Goal: Task Accomplishment & Management: Manage account settings

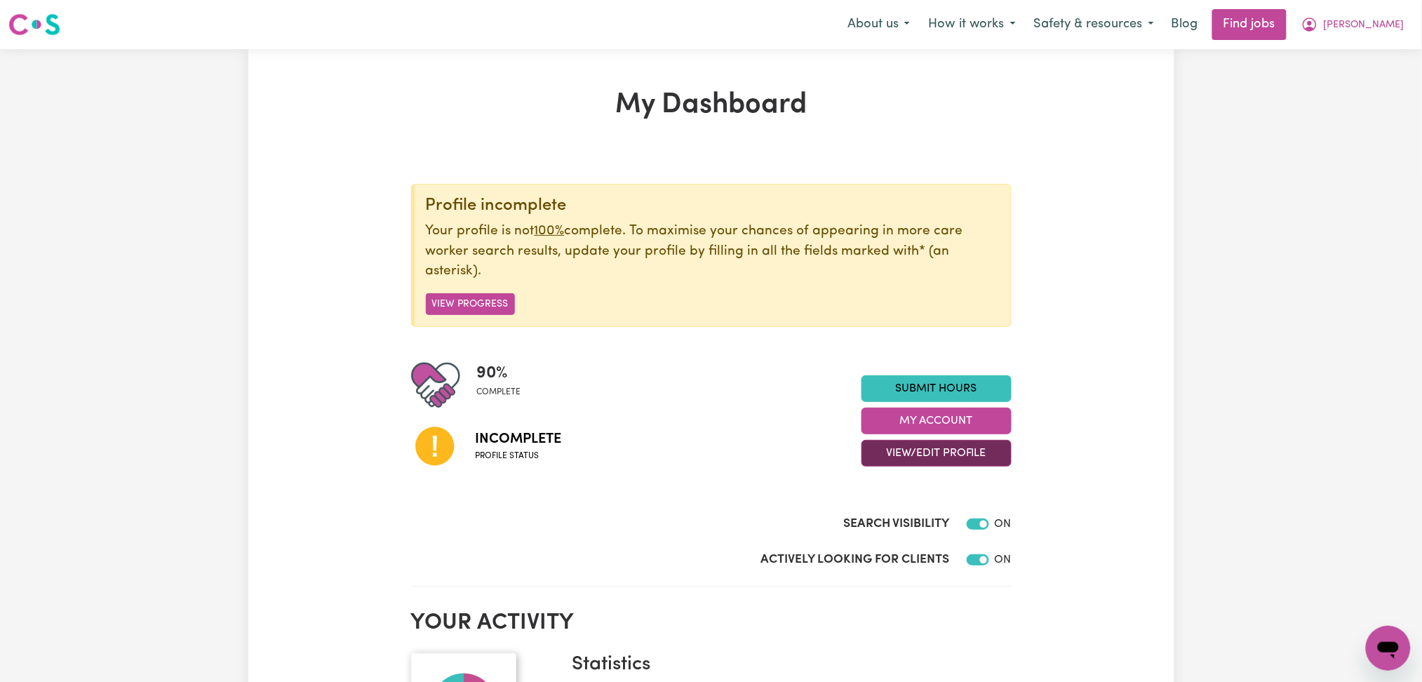
click at [903, 461] on button "View/Edit Profile" at bounding box center [937, 453] width 150 height 27
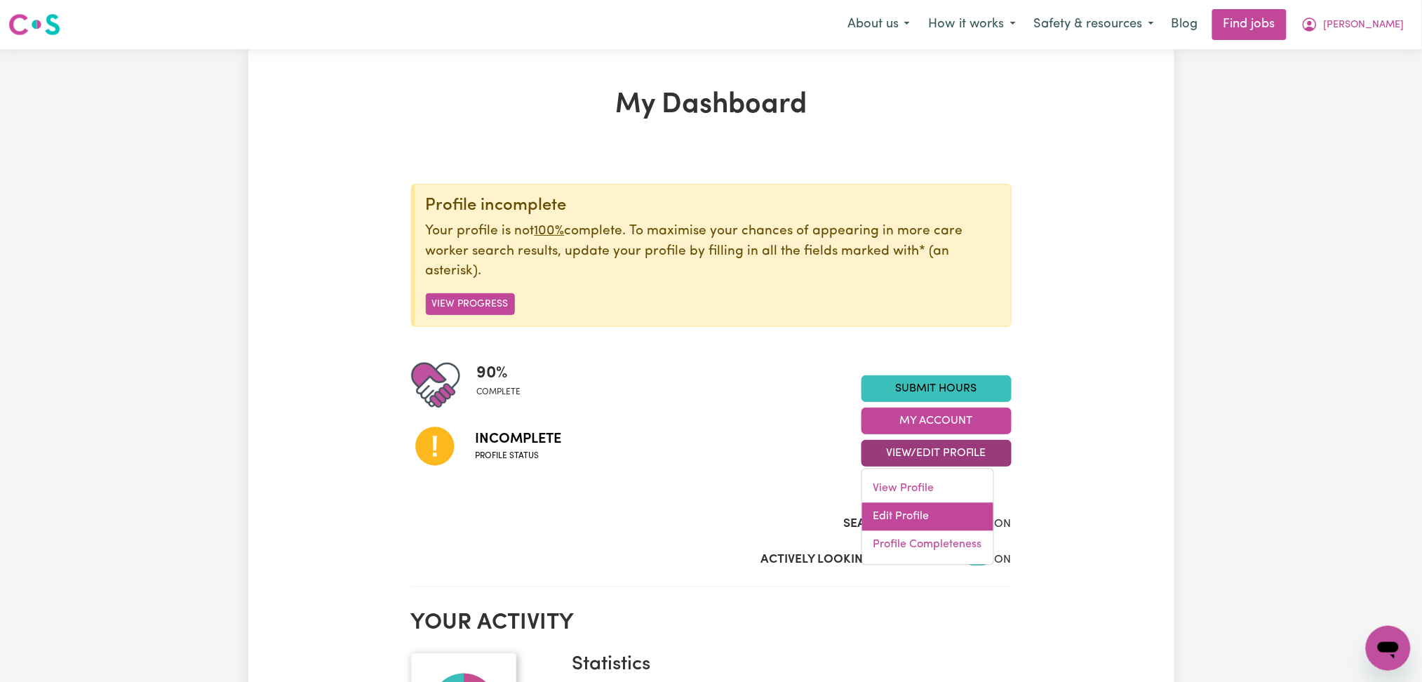
click at [909, 519] on link "Edit Profile" at bounding box center [927, 517] width 131 height 28
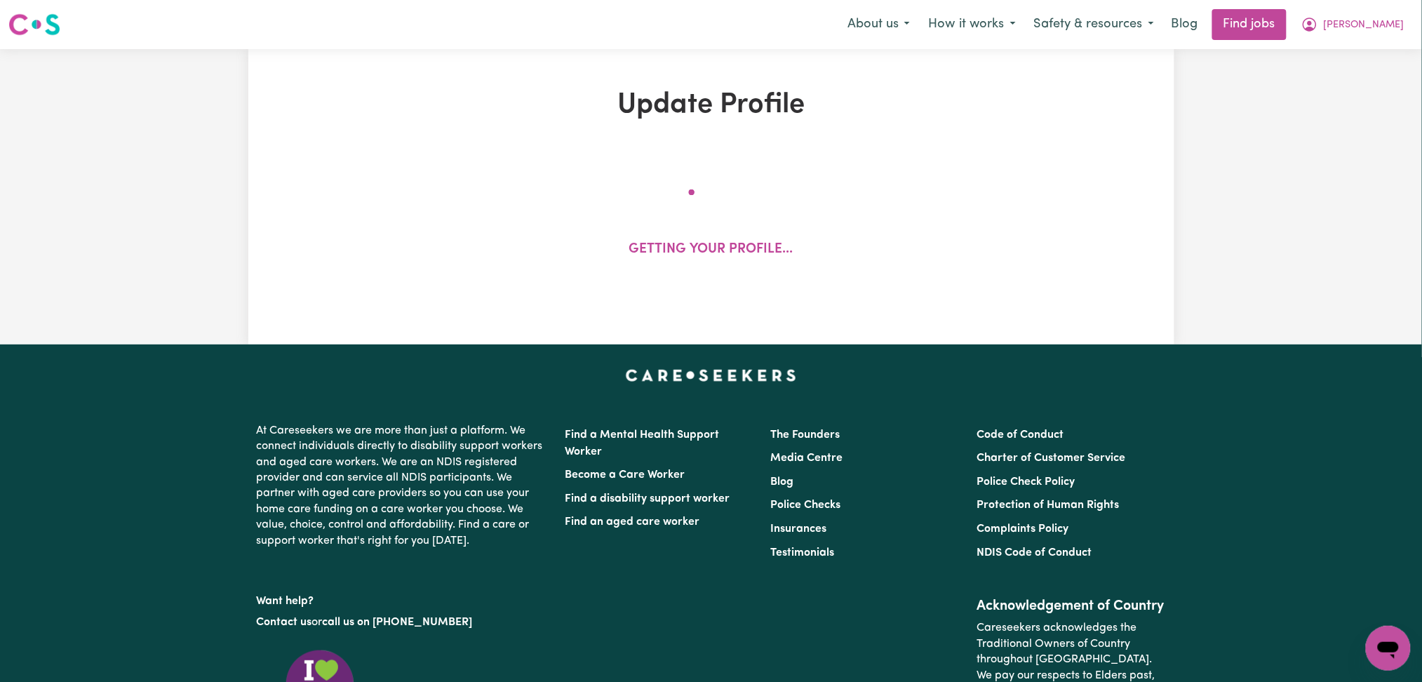
select select "[DEMOGRAPHIC_DATA]"
select select "[DEMOGRAPHIC_DATA] Citizen"
select select "Studying a healthcare related degree or qualification"
select select "50"
select select "60"
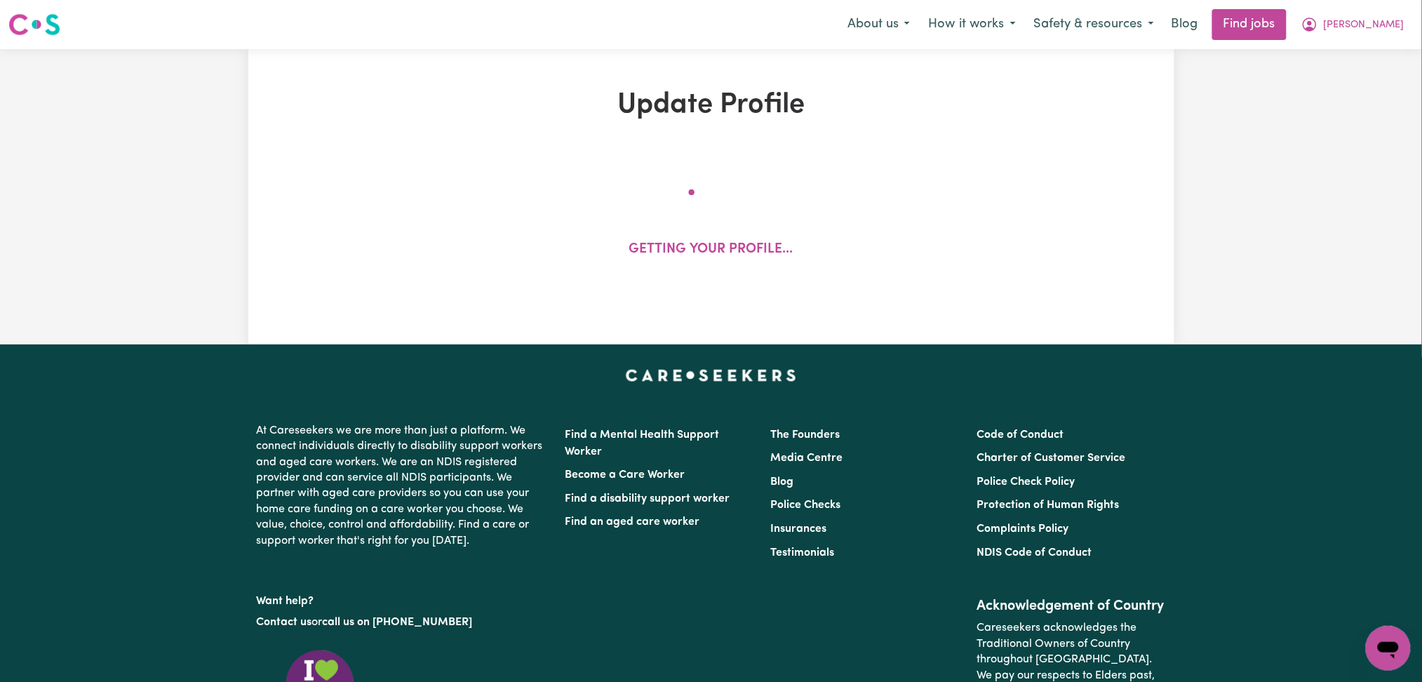
select select "70"
select select "100"
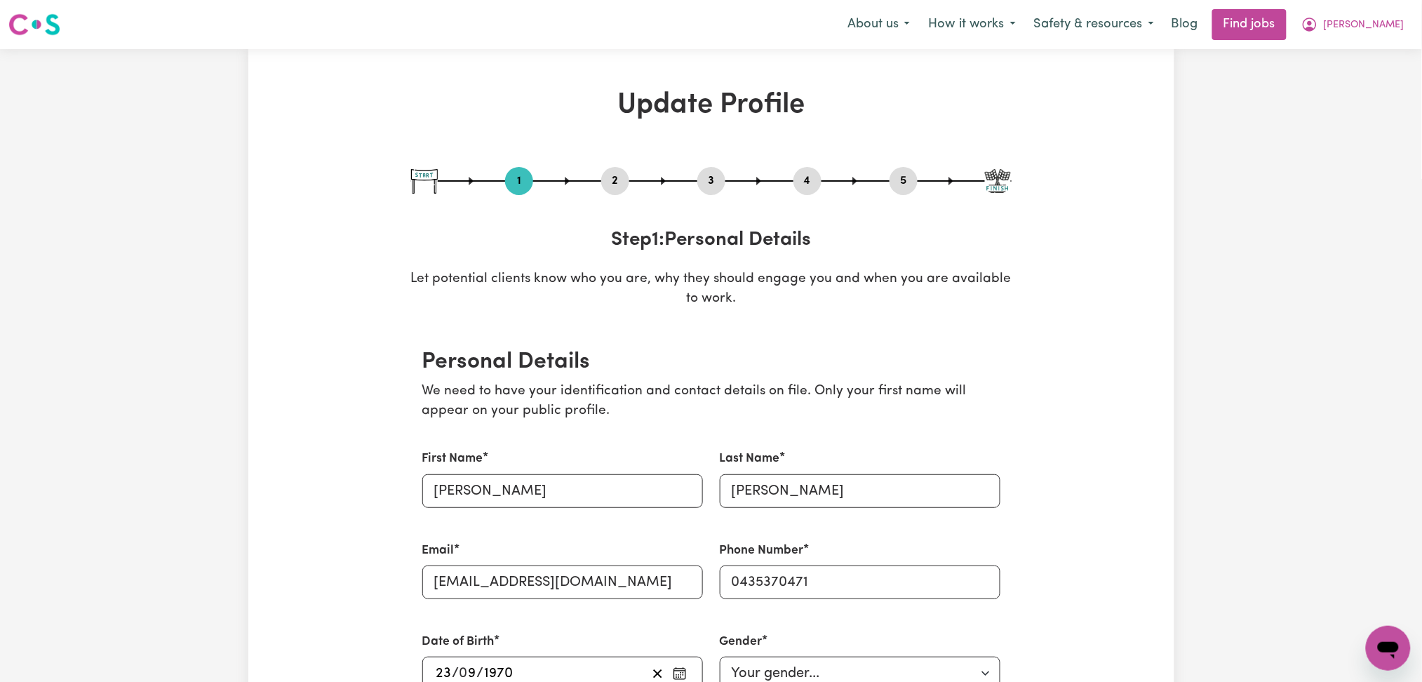
click at [623, 177] on button "2" at bounding box center [615, 181] width 28 height 18
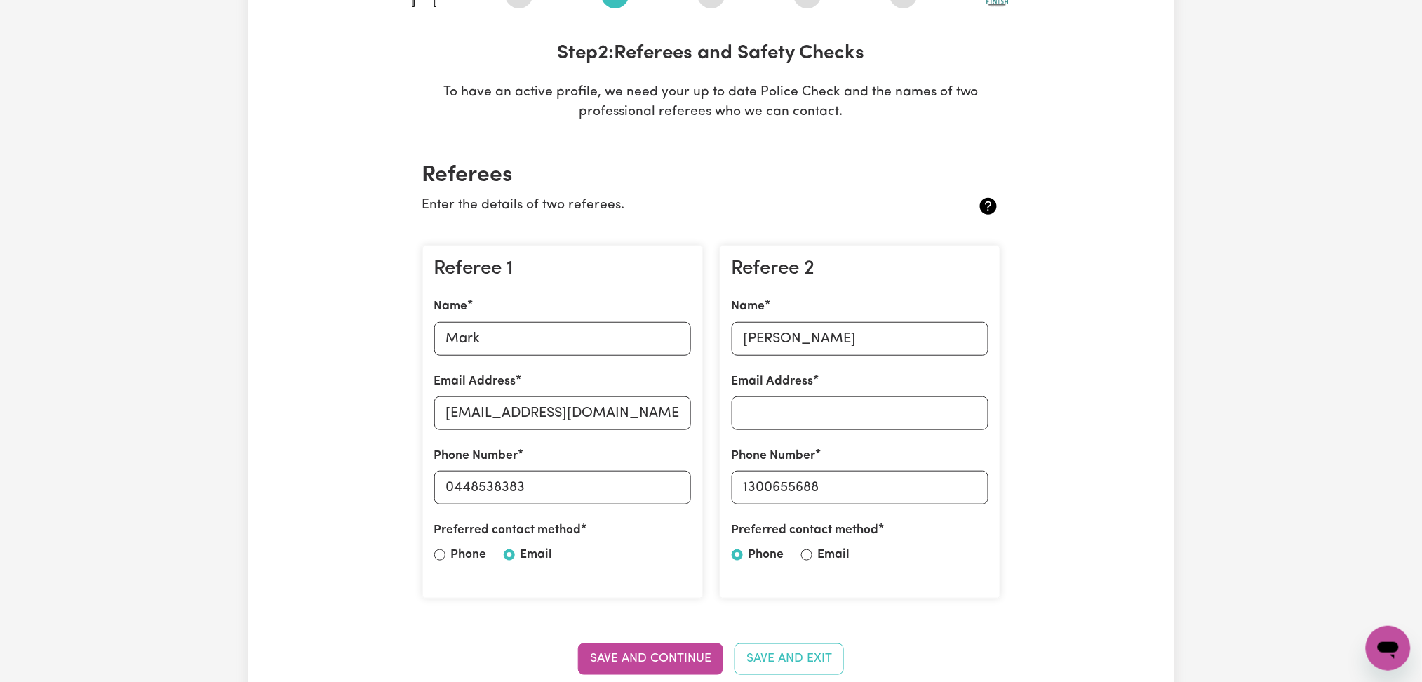
scroll to position [281, 0]
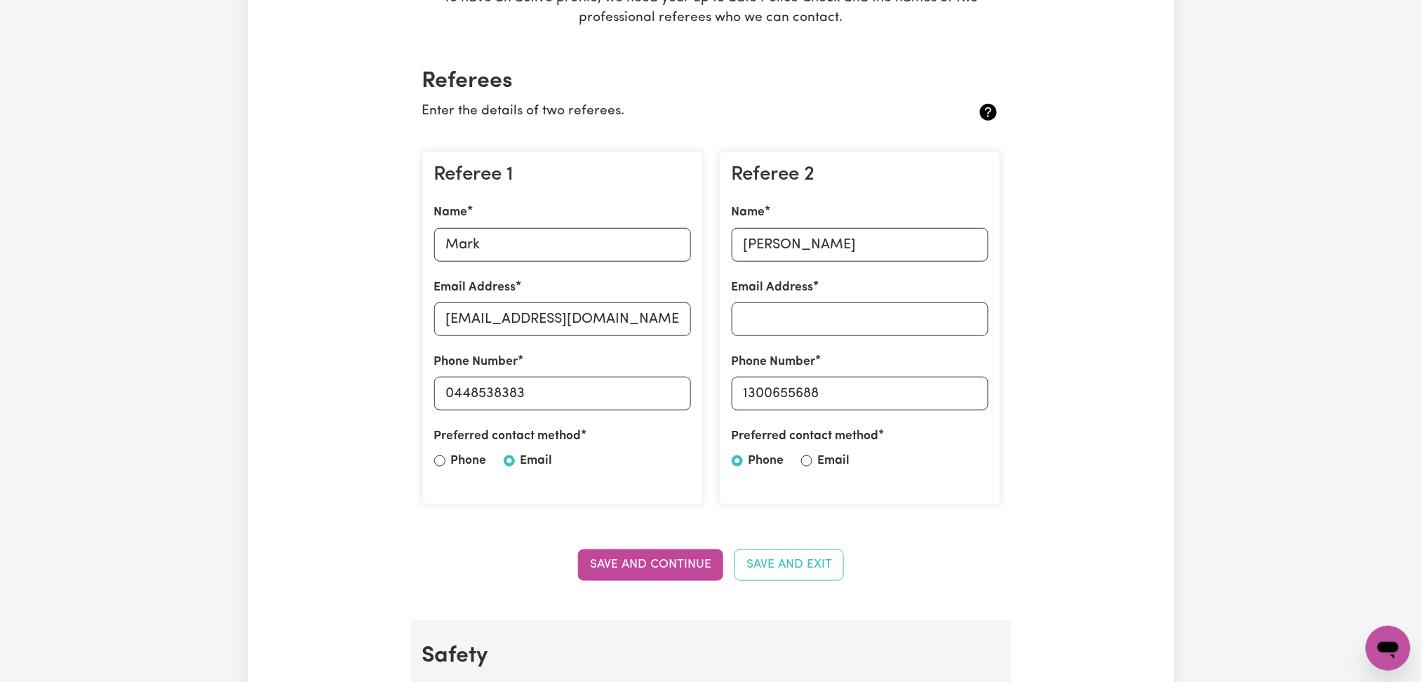
click at [466, 219] on label "Name" at bounding box center [451, 212] width 34 height 18
click at [466, 228] on input "Mark" at bounding box center [562, 245] width 257 height 34
click at [486, 255] on input "Mark" at bounding box center [562, 245] width 257 height 34
click at [595, 337] on div "Referee 1 Name Mark Email Address [EMAIL_ADDRESS][DOMAIN_NAME] Phone Number [PH…" at bounding box center [562, 329] width 281 height 354
click at [595, 323] on input "[EMAIL_ADDRESS][DOMAIN_NAME]" at bounding box center [562, 319] width 257 height 34
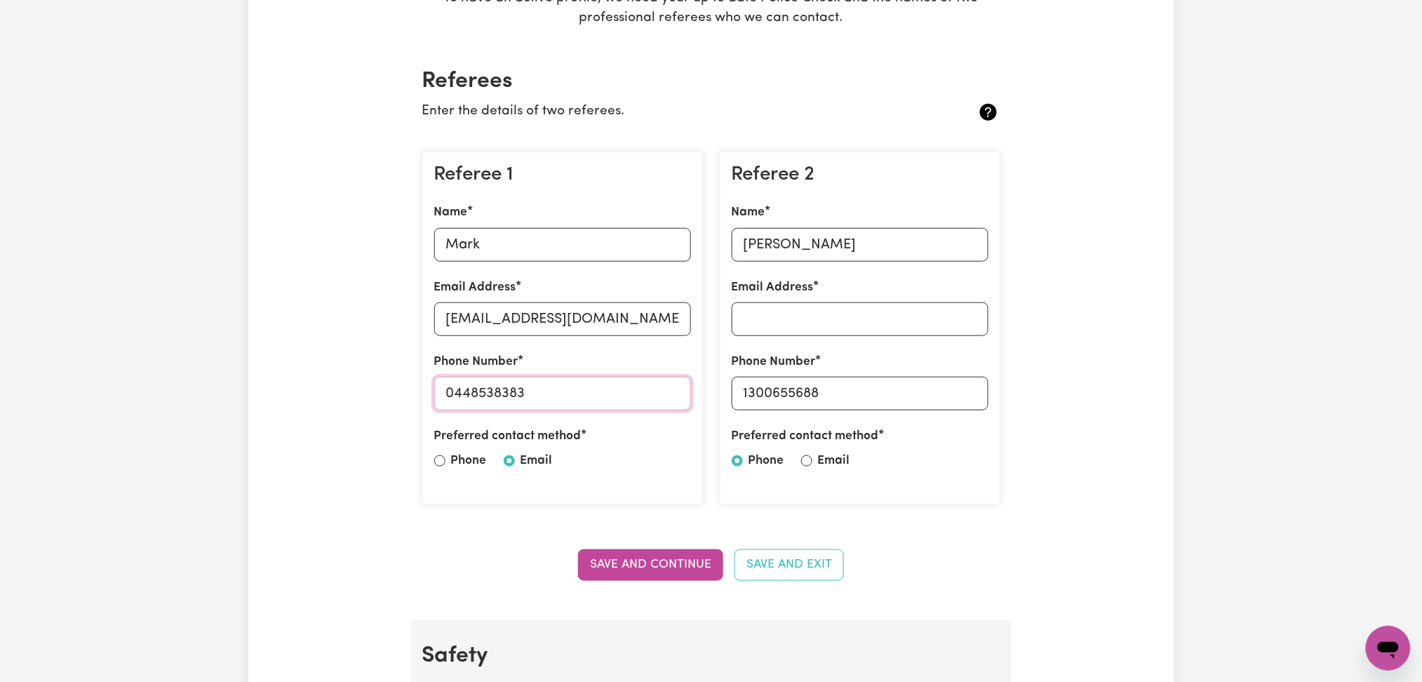
drag, startPoint x: 455, startPoint y: 387, endPoint x: 687, endPoint y: 390, distance: 231.6
click at [687, 390] on input "0448538383" at bounding box center [562, 394] width 257 height 34
drag, startPoint x: 870, startPoint y: 228, endPoint x: 858, endPoint y: 232, distance: 12.4
click at [870, 228] on input "[PERSON_NAME]" at bounding box center [860, 245] width 257 height 34
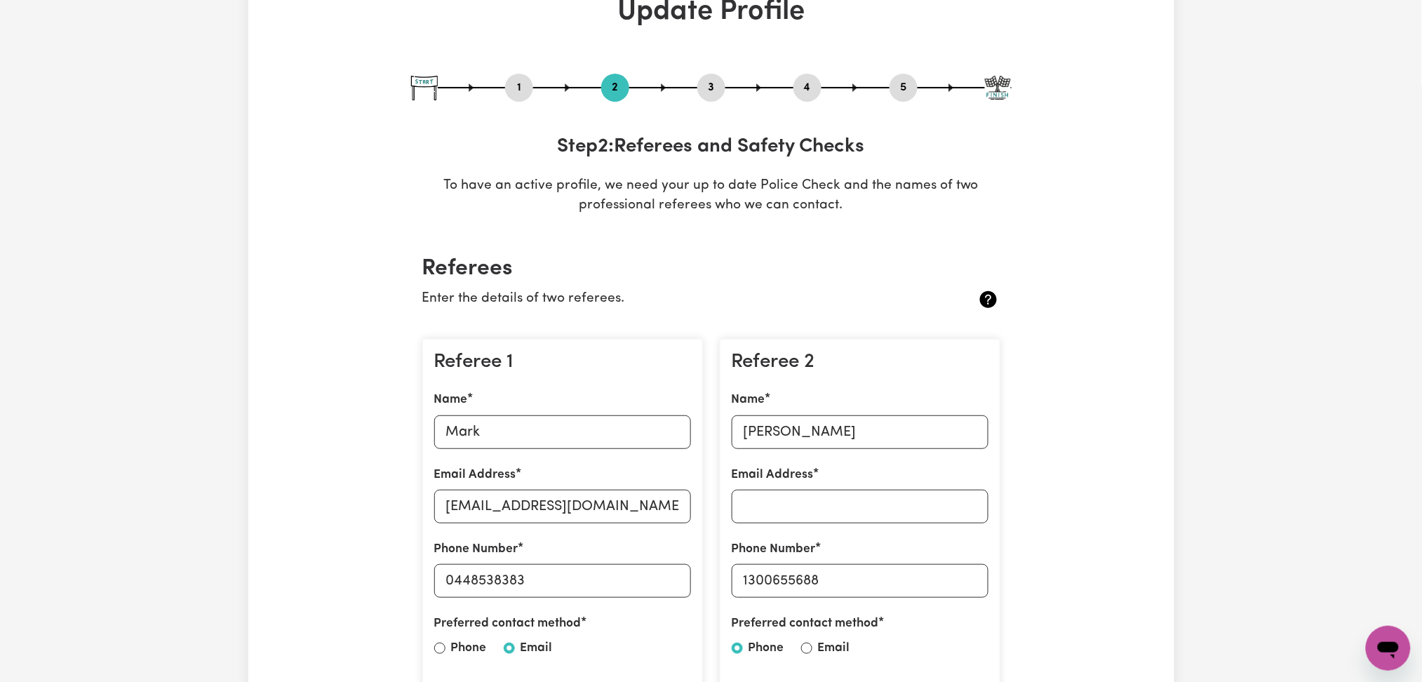
click at [907, 91] on button "5" at bounding box center [904, 88] width 28 height 18
select select "I am providing services through another platform"
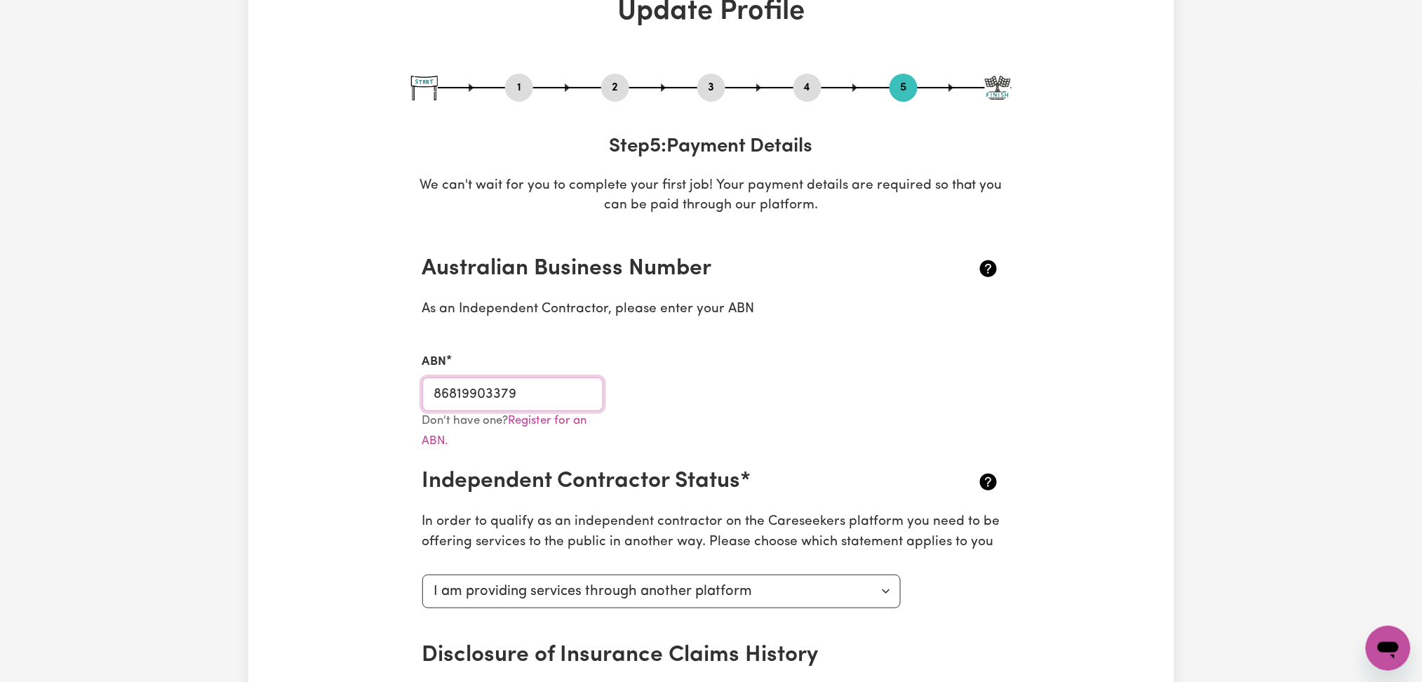
click at [522, 404] on input "86819903379" at bounding box center [513, 394] width 182 height 34
click at [611, 102] on div "1 2 3 4 5 Step 5 : Payment Details We can't wait for you to complete your first…" at bounding box center [711, 145] width 601 height 142
click at [611, 92] on button "2" at bounding box center [615, 88] width 28 height 18
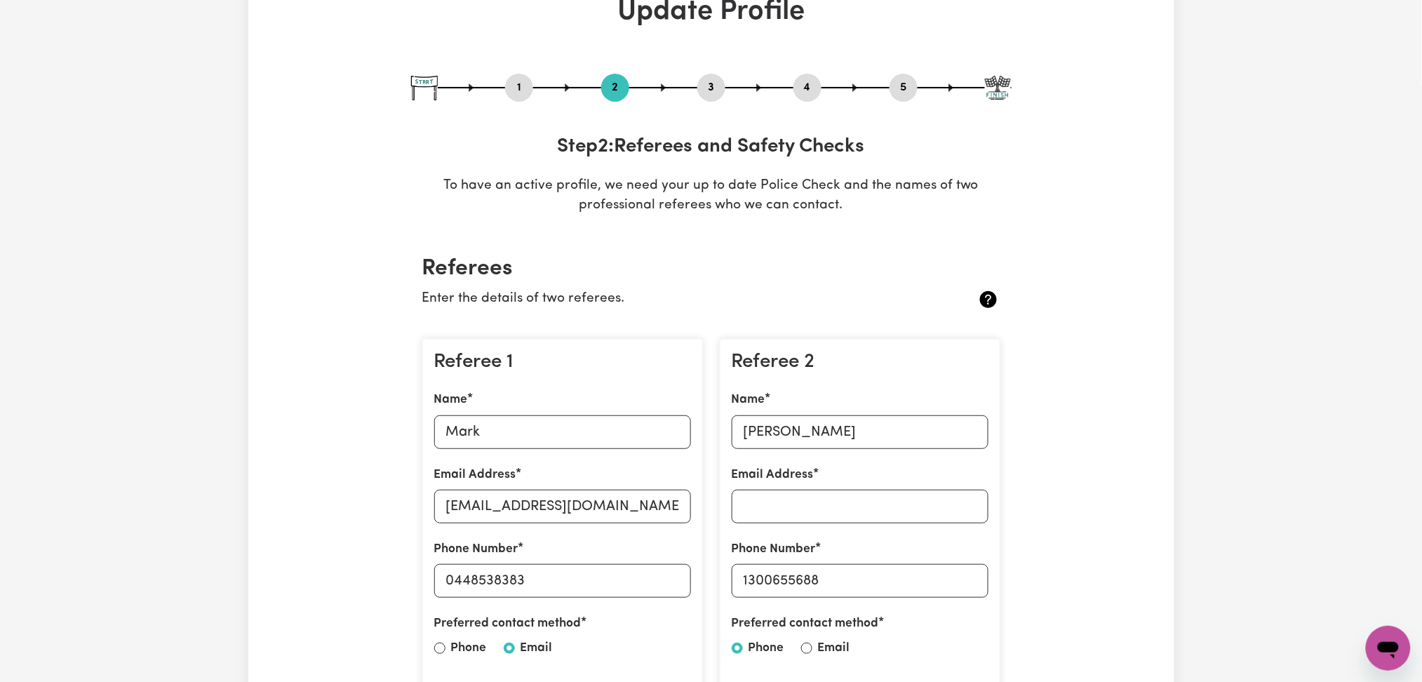
scroll to position [0, 0]
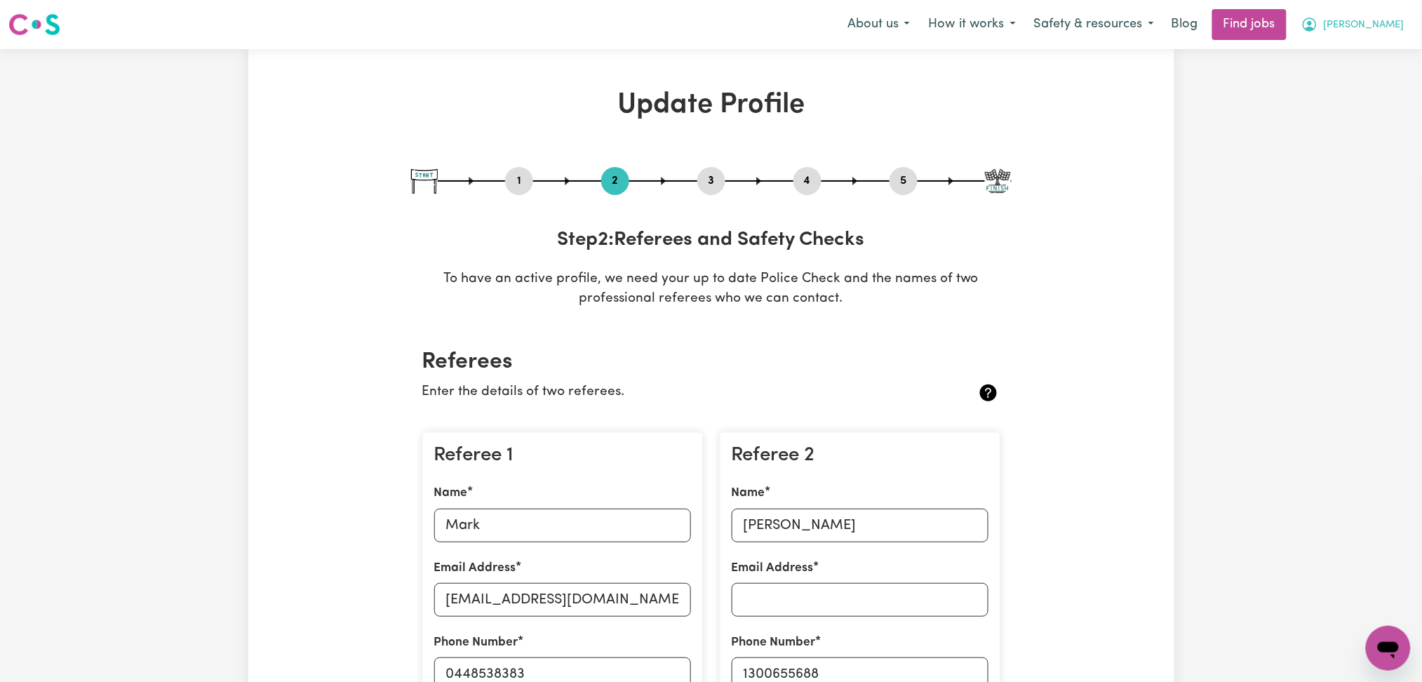
drag, startPoint x: 1405, startPoint y: 14, endPoint x: 1398, endPoint y: 37, distance: 24.2
click at [1405, 18] on button "[PERSON_NAME]" at bounding box center [1352, 24] width 121 height 29
click at [1379, 87] on link "My Dashboard" at bounding box center [1357, 80] width 111 height 27
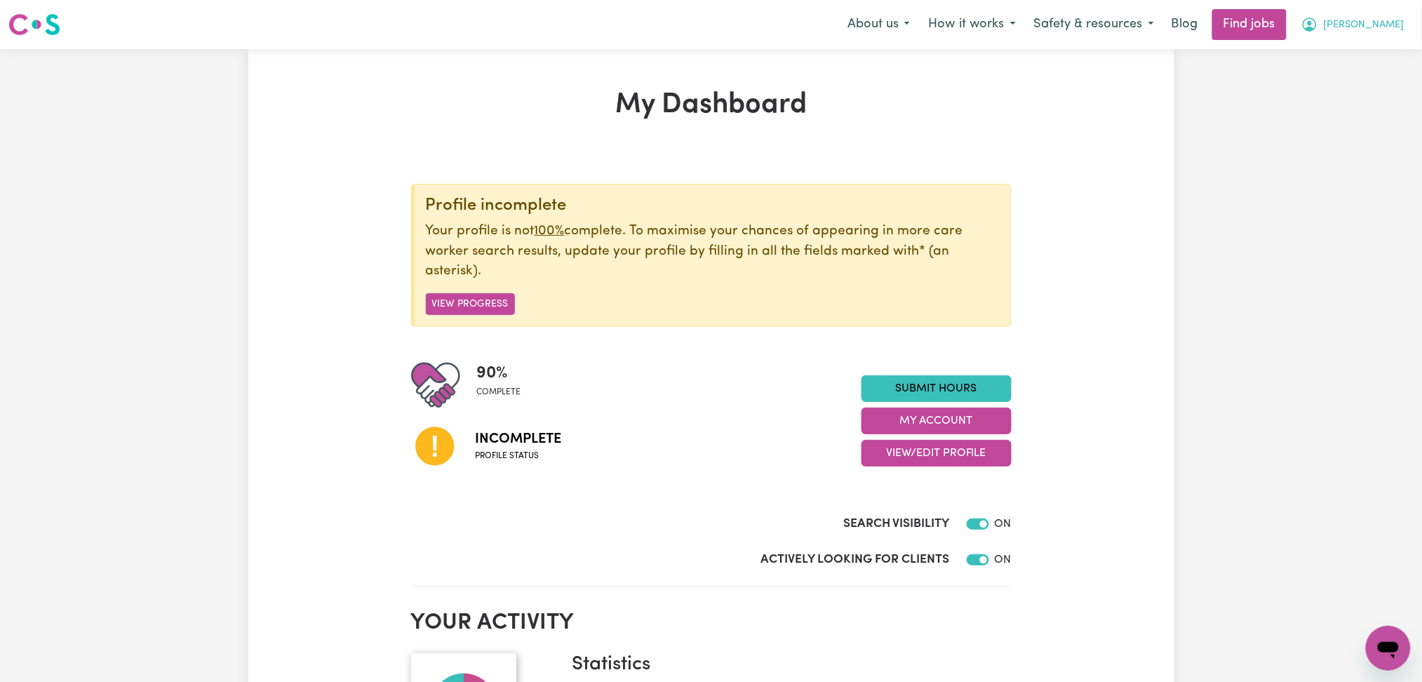
click at [1318, 20] on icon "My Account" at bounding box center [1310, 24] width 17 height 17
click at [1358, 104] on link "Logout" at bounding box center [1357, 107] width 111 height 27
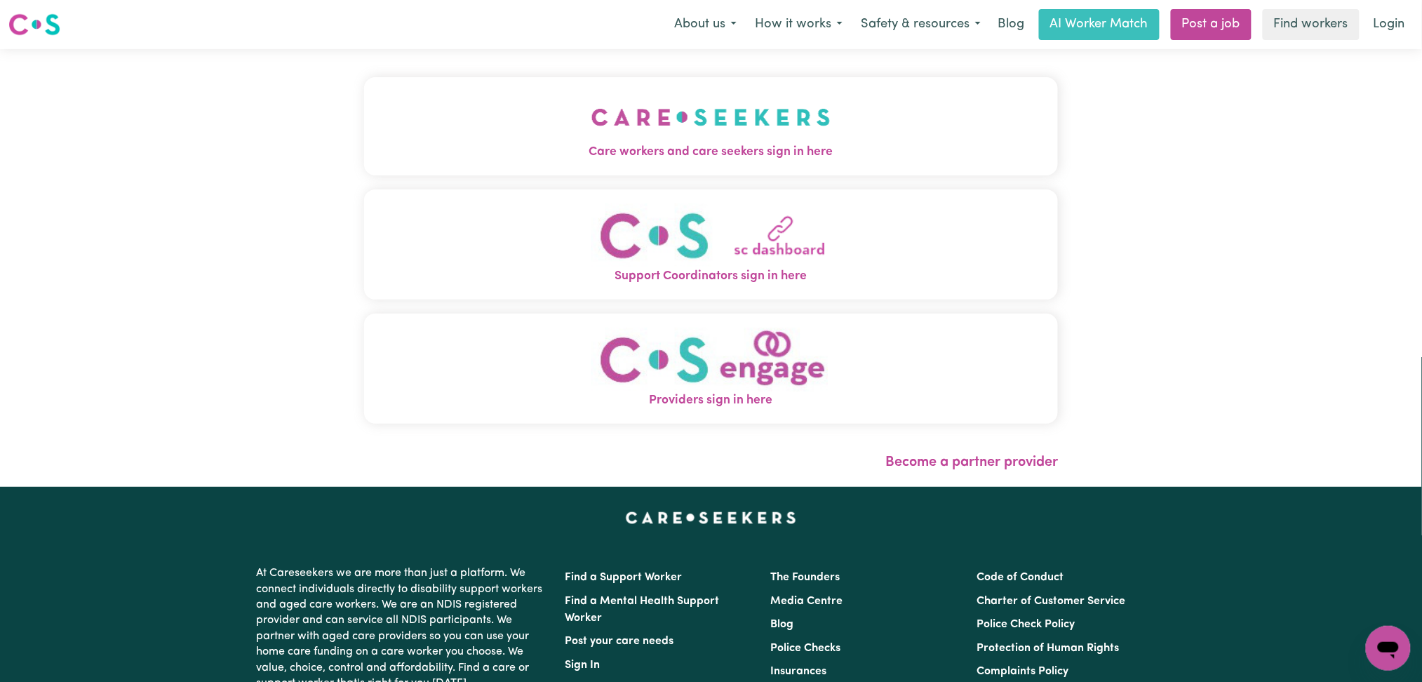
click at [641, 156] on span "Care workers and care seekers sign in here" at bounding box center [711, 152] width 695 height 18
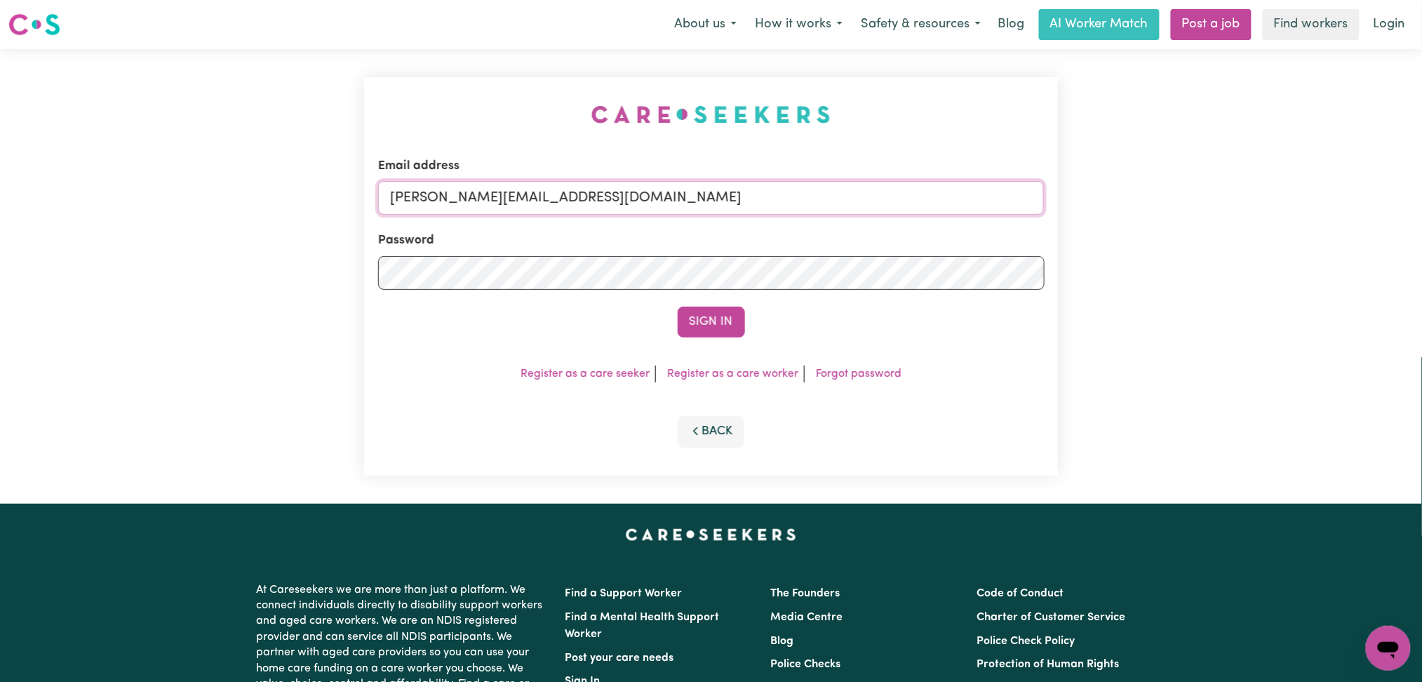
click at [642, 185] on input "[PERSON_NAME][EMAIL_ADDRESS][DOMAIN_NAME]" at bounding box center [711, 198] width 667 height 34
drag, startPoint x: 462, startPoint y: 196, endPoint x: 761, endPoint y: 208, distance: 299.1
click at [779, 195] on input "Superuser~[PERSON_NAME][EMAIL_ADDRESS][PERSON_NAME][DOMAIN_NAME]" at bounding box center [711, 198] width 667 height 34
type input "Superuser~[PERSON_NAME][EMAIL_ADDRESS][PERSON_NAME][DOMAIN_NAME]"
click at [718, 317] on button "Sign In" at bounding box center [711, 322] width 67 height 31
